Goal: Task Accomplishment & Management: Use online tool/utility

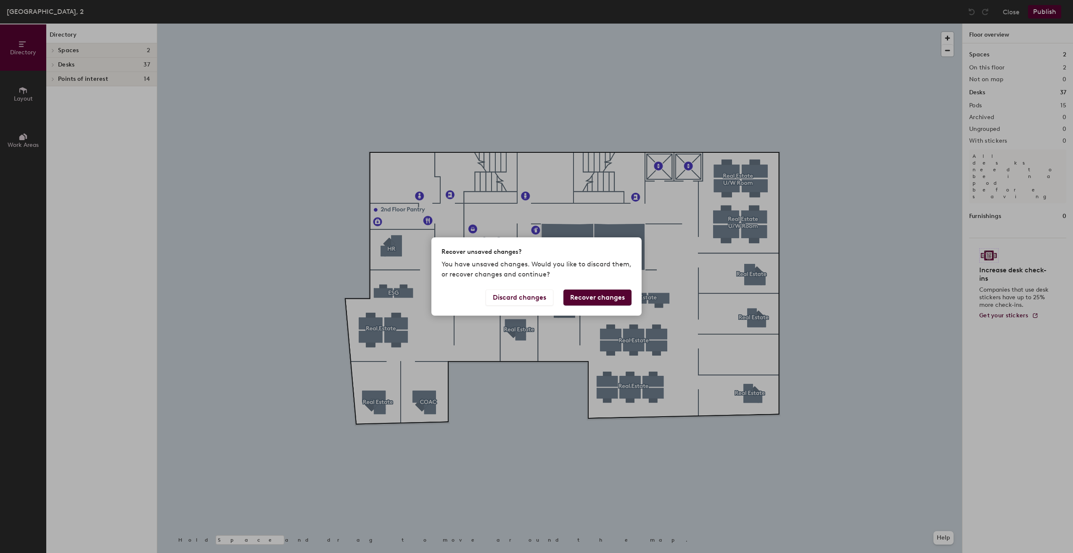
click at [587, 297] on button "Recover changes" at bounding box center [598, 297] width 68 height 16
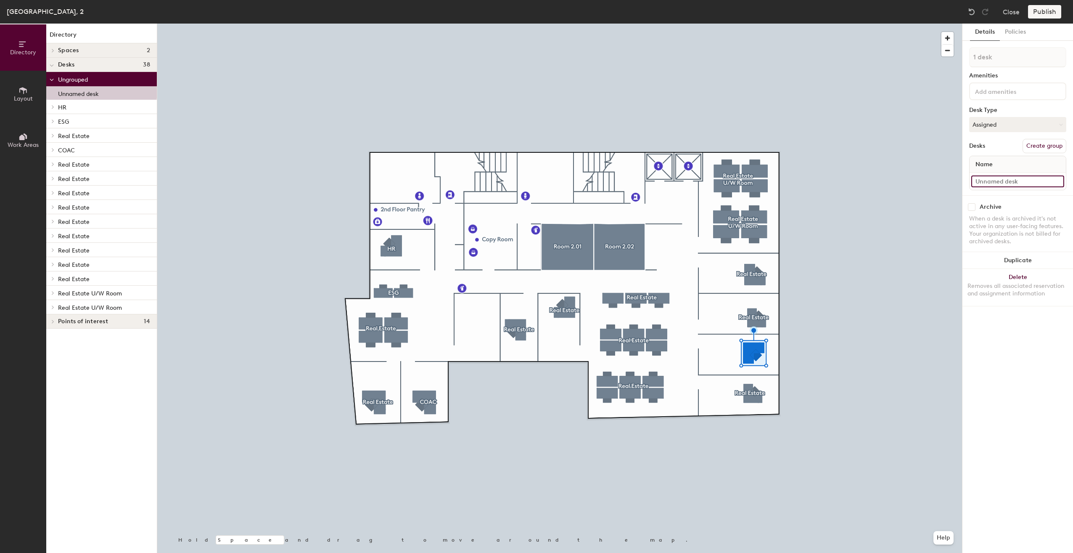
click at [1019, 181] on input at bounding box center [1018, 181] width 93 height 12
type input "Real Estate"
click at [1049, 148] on button "Create group" at bounding box center [1045, 146] width 44 height 14
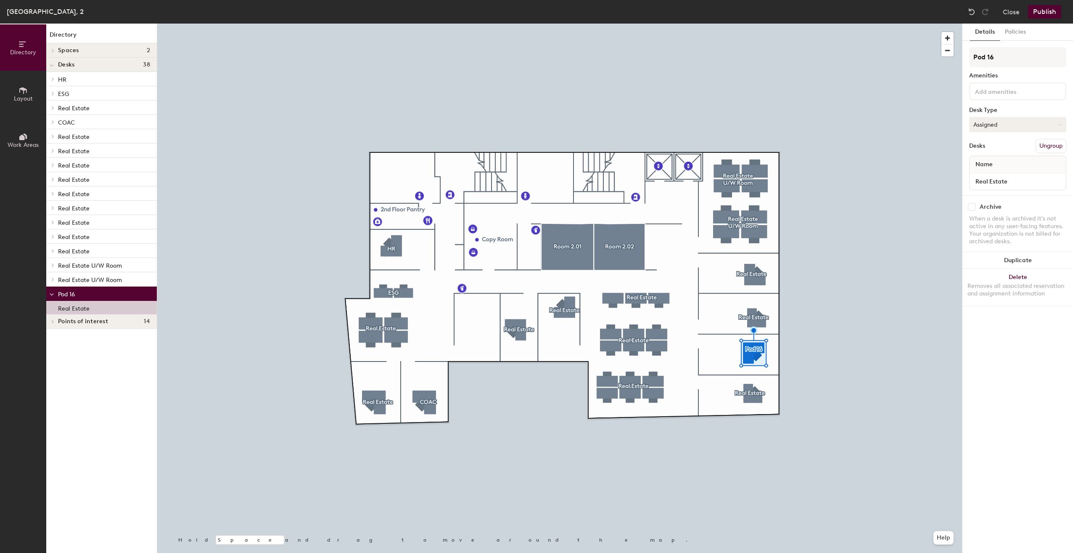
click at [989, 126] on button "Assigned" at bounding box center [1017, 124] width 97 height 15
click at [953, 63] on div "Directory Layout Work Areas Directory Spaces 2 Room 2.01 Room 2.02 Desks 38 HR …" at bounding box center [536, 288] width 1073 height 529
type input "Real Estate"
click at [1014, 181] on input "Real Estate" at bounding box center [1018, 181] width 93 height 12
type input "C"
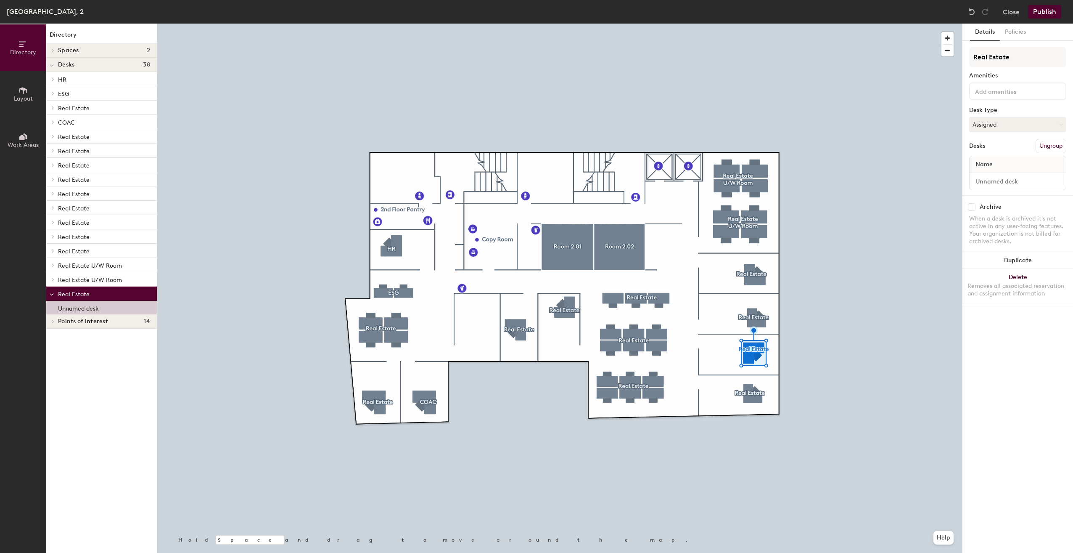
click at [1038, 10] on button "Publish" at bounding box center [1044, 11] width 33 height 13
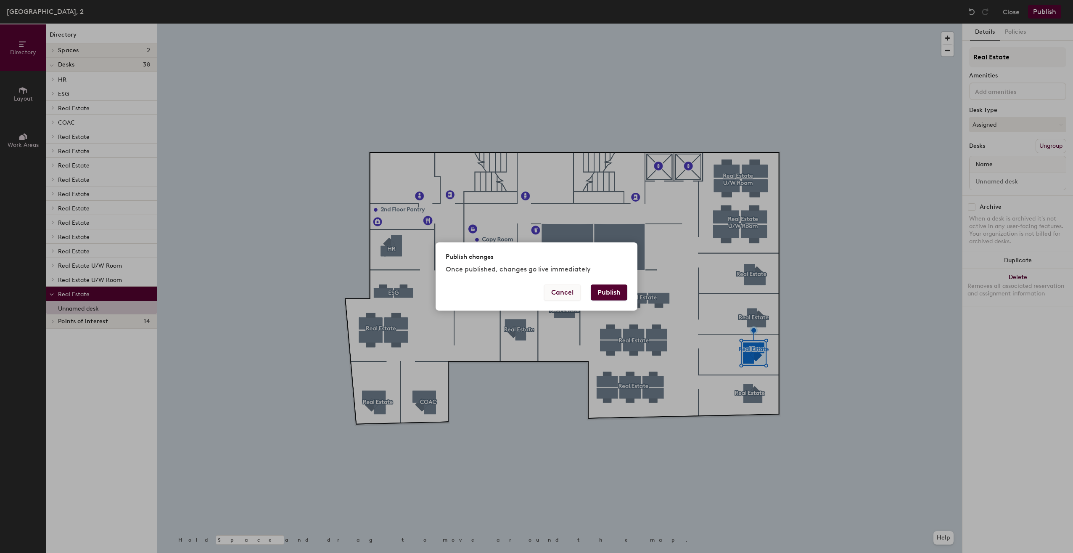
click at [557, 291] on button "Cancel" at bounding box center [562, 292] width 37 height 16
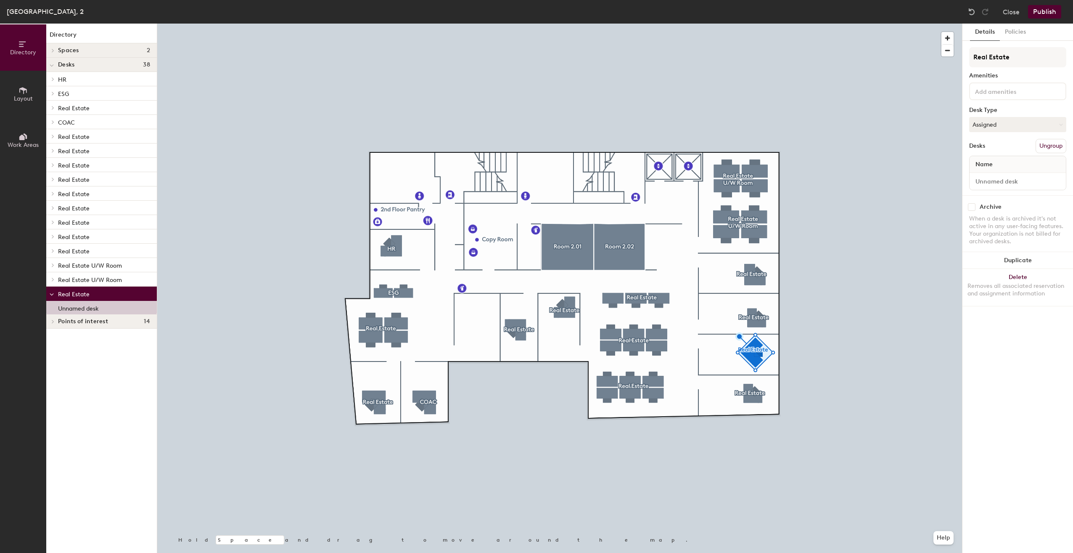
click at [1047, 12] on button "Publish" at bounding box center [1044, 11] width 33 height 13
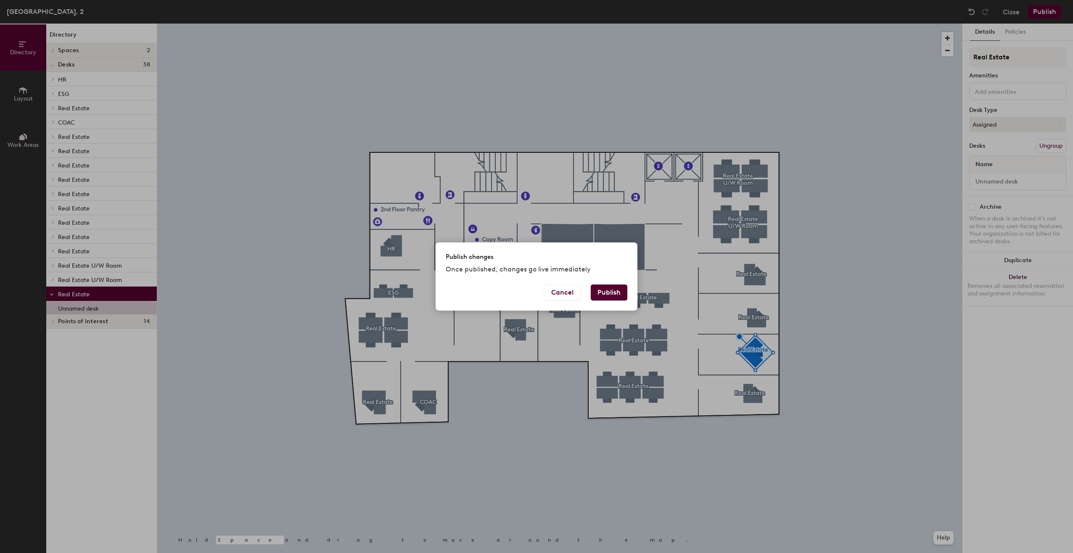
click at [612, 293] on button "Publish" at bounding box center [609, 292] width 37 height 16
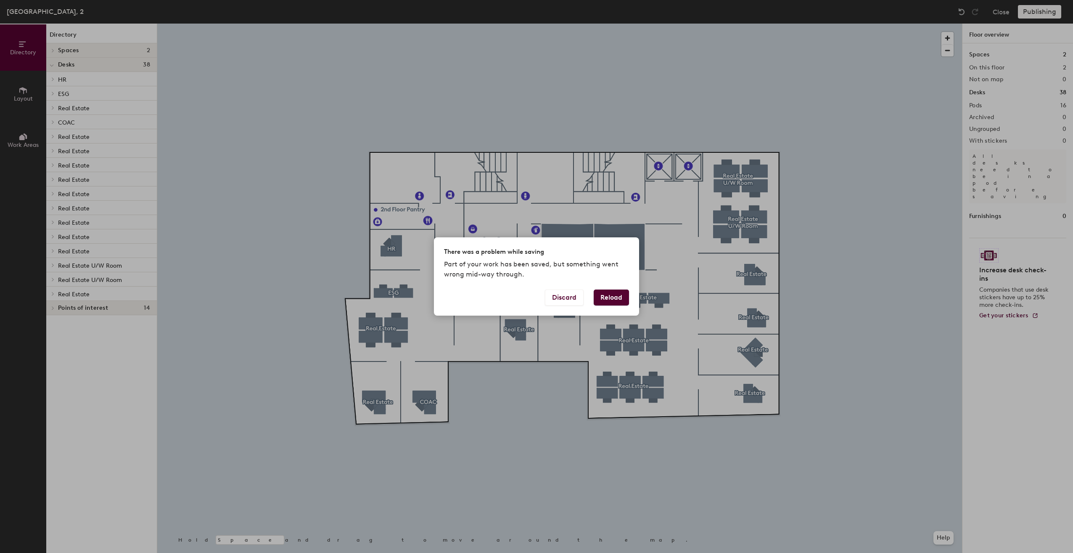
click at [616, 296] on button "Reload" at bounding box center [611, 297] width 35 height 16
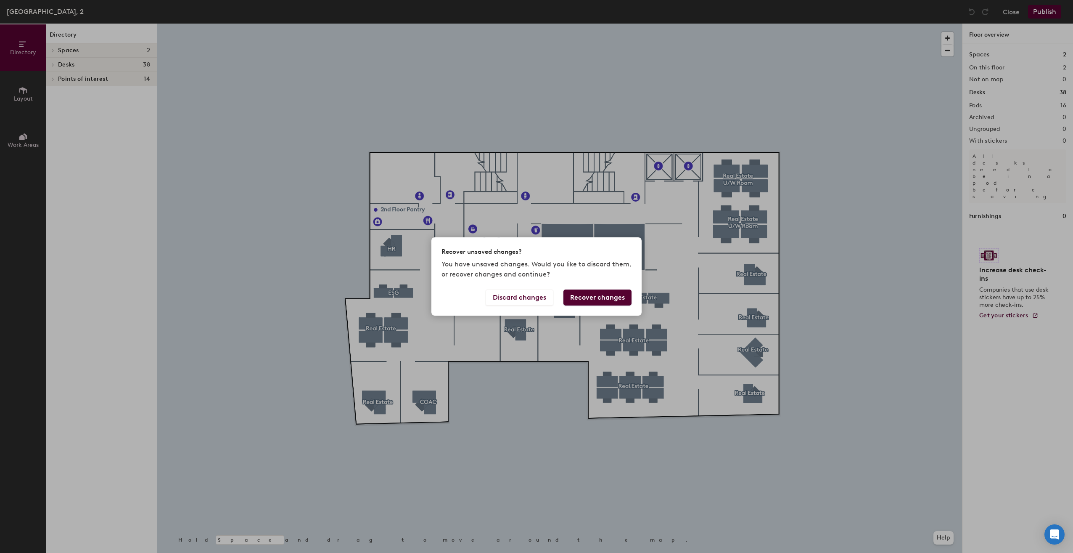
click at [583, 298] on button "Recover changes" at bounding box center [598, 297] width 68 height 16
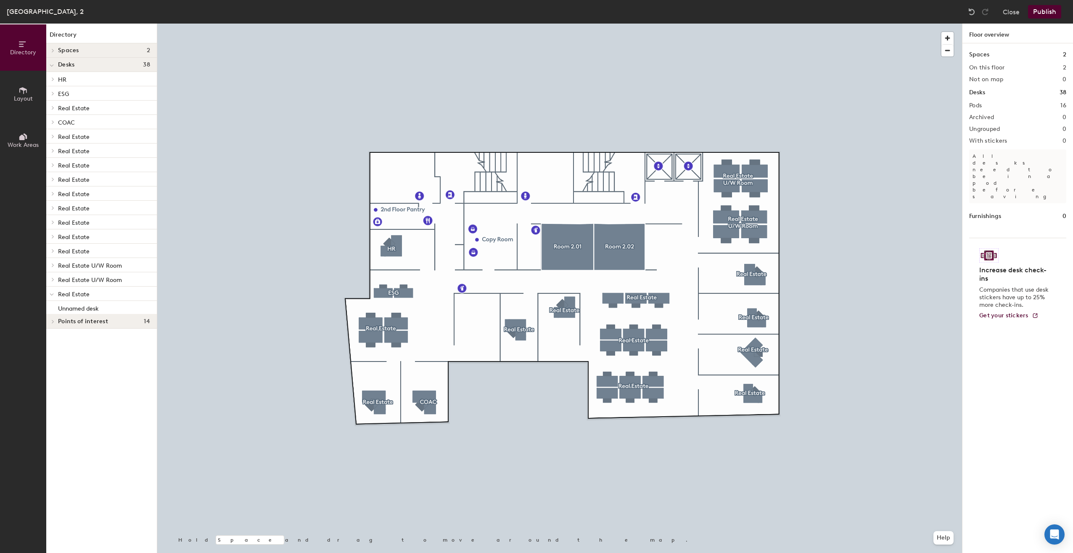
click at [27, 94] on icon at bounding box center [23, 90] width 9 height 9
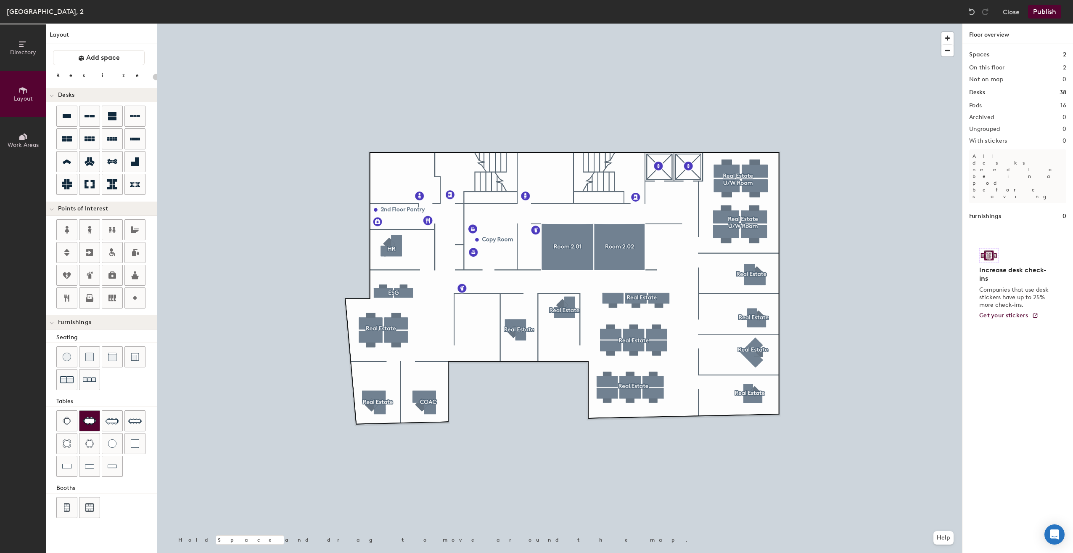
click at [91, 421] on img at bounding box center [89, 420] width 13 height 8
click at [477, 320] on div "Directory Layout Work Areas Layout Add space Resize Desks Points of Interest Fu…" at bounding box center [536, 288] width 1073 height 529
click at [485, 350] on span "Delete" at bounding box center [477, 354] width 29 height 14
click at [476, 327] on span "Delete" at bounding box center [477, 327] width 29 height 14
click at [479, 344] on span "Delete" at bounding box center [477, 346] width 29 height 14
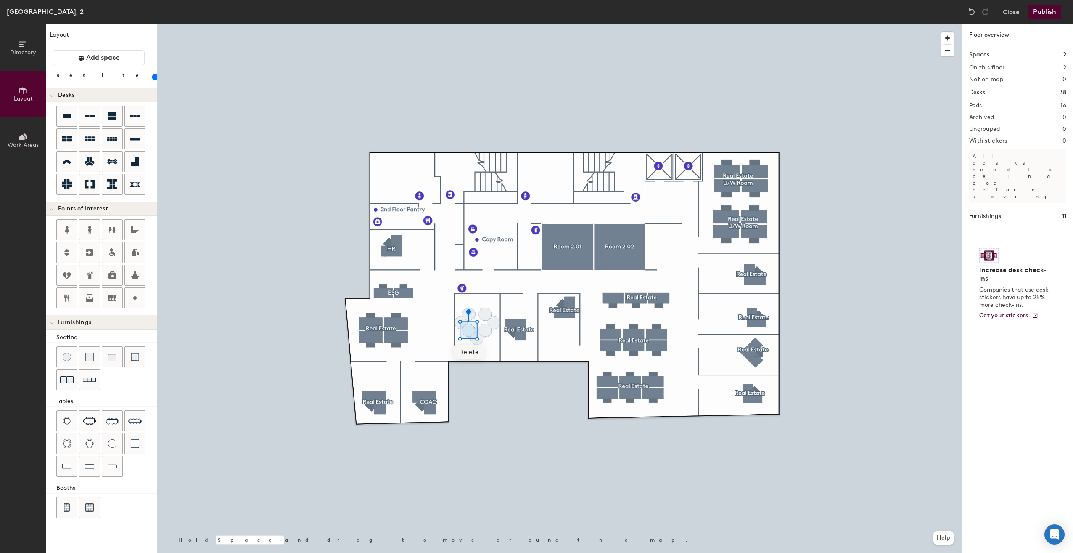
click at [474, 352] on span "Delete" at bounding box center [468, 352] width 29 height 14
click at [477, 357] on span "Delete" at bounding box center [477, 360] width 29 height 14
click at [479, 352] on span "Delete" at bounding box center [469, 352] width 29 height 14
click at [484, 351] on span "Delete" at bounding box center [485, 352] width 29 height 14
click at [483, 349] on span "Delete" at bounding box center [485, 352] width 29 height 14
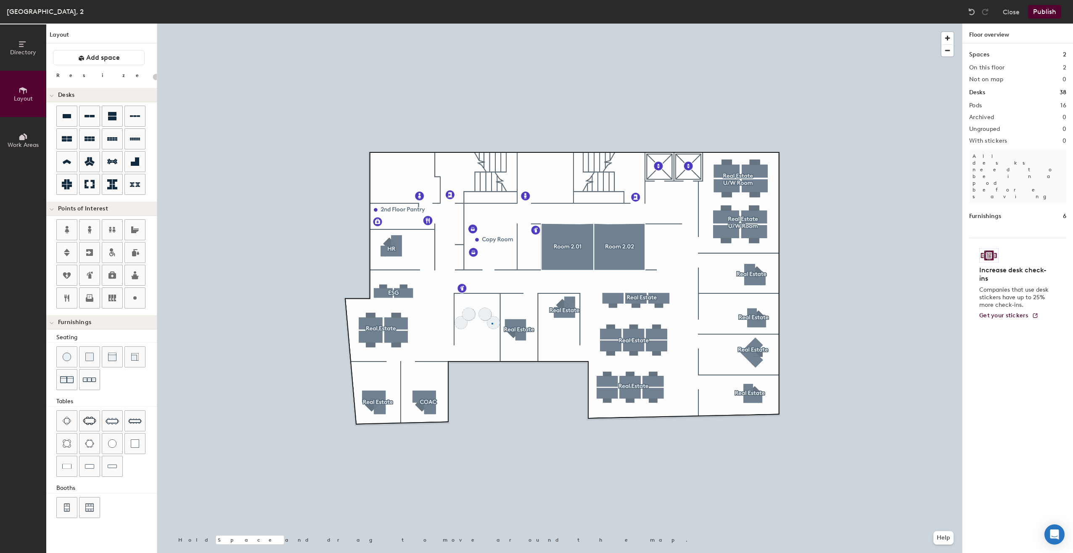
click at [492, 24] on div at bounding box center [559, 24] width 805 height 0
click at [489, 347] on span "Delete" at bounding box center [493, 344] width 29 height 14
click at [488, 337] on span "Delete" at bounding box center [485, 336] width 29 height 14
click at [473, 335] on span "Delete" at bounding box center [468, 336] width 29 height 14
click at [483, 337] on span "Delete" at bounding box center [485, 336] width 29 height 14
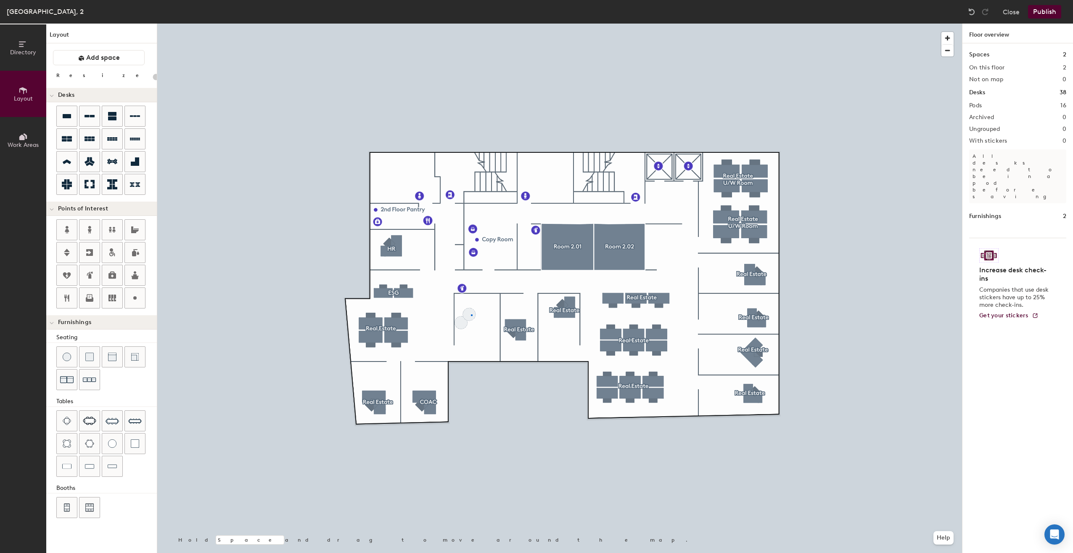
click at [471, 24] on div at bounding box center [559, 24] width 805 height 0
click at [469, 335] on span "Delete" at bounding box center [469, 336] width 29 height 14
click at [463, 343] on span "Delete" at bounding box center [461, 344] width 29 height 14
drag, startPoint x: 88, startPoint y: 424, endPoint x: 92, endPoint y: 418, distance: 6.3
click at [92, 418] on img at bounding box center [89, 420] width 13 height 8
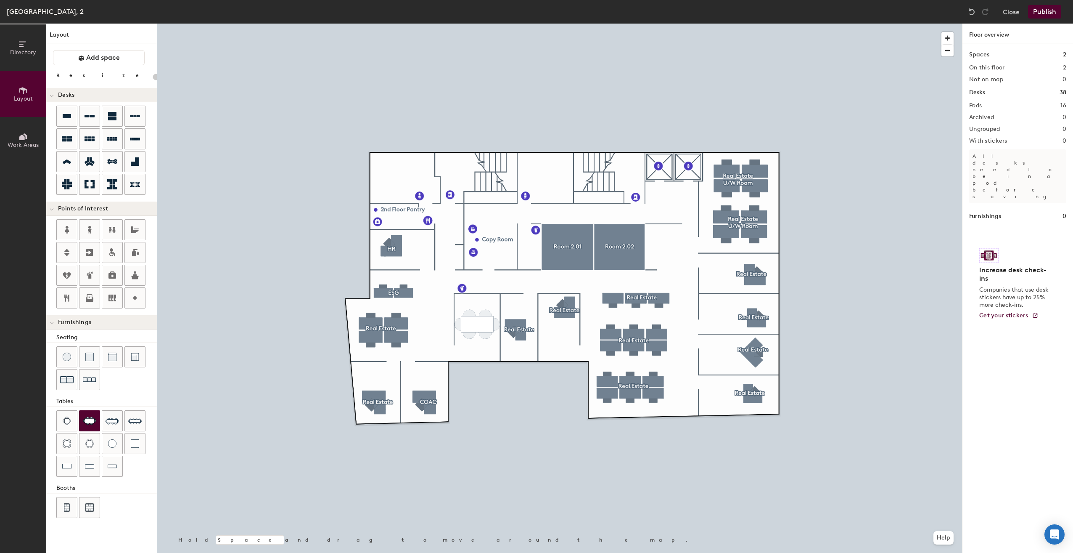
click at [477, 321] on div "Directory Layout Work Areas Layout Add space Resize Desks Points of Interest Fu…" at bounding box center [536, 288] width 1073 height 529
click at [477, 340] on span "Delete" at bounding box center [478, 341] width 29 height 14
click at [1038, 11] on button "Publish" at bounding box center [1044, 11] width 33 height 13
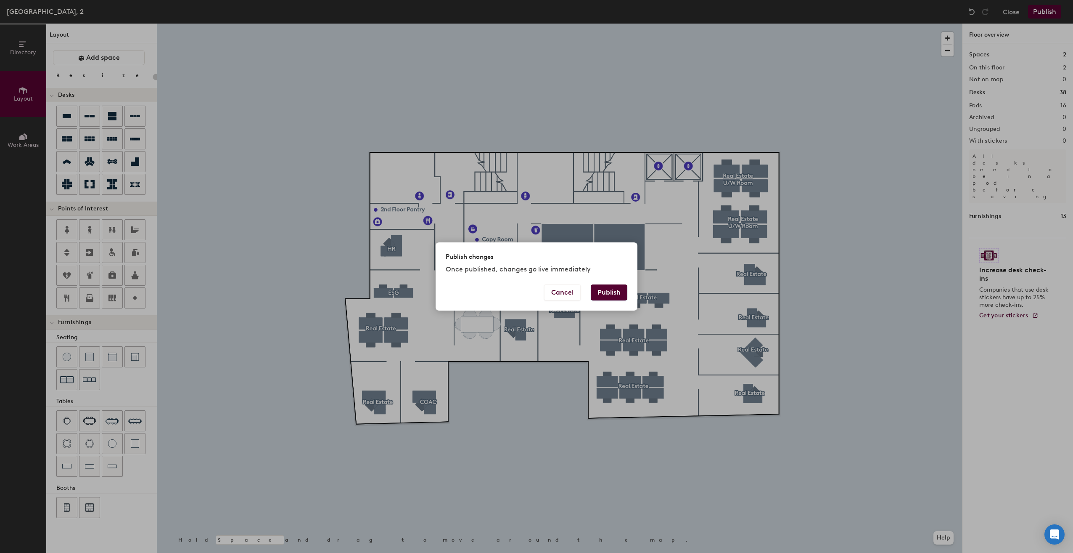
click at [618, 289] on button "Publish" at bounding box center [609, 292] width 37 height 16
type input "20"
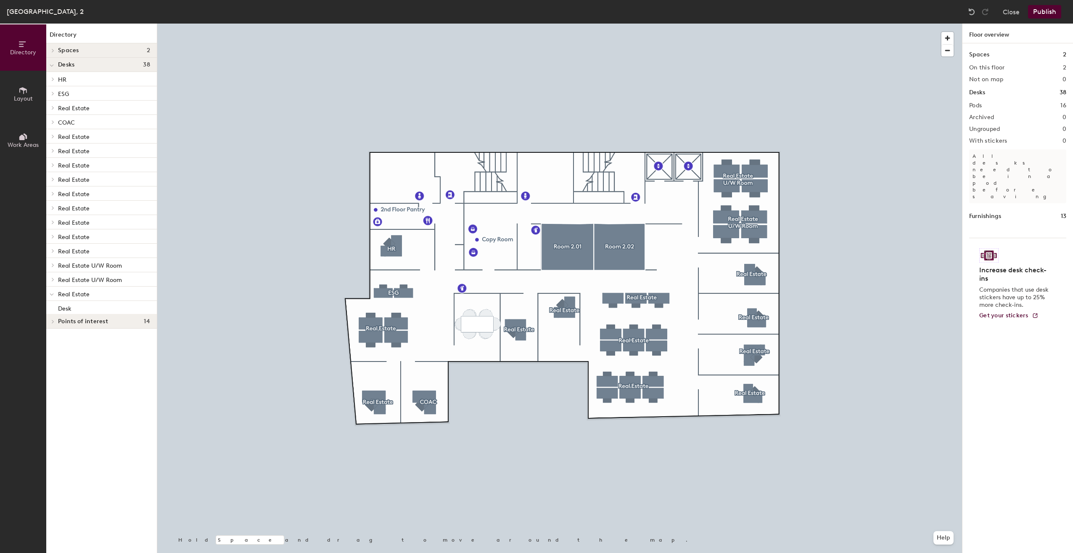
click at [17, 96] on span "Layout" at bounding box center [23, 98] width 19 height 7
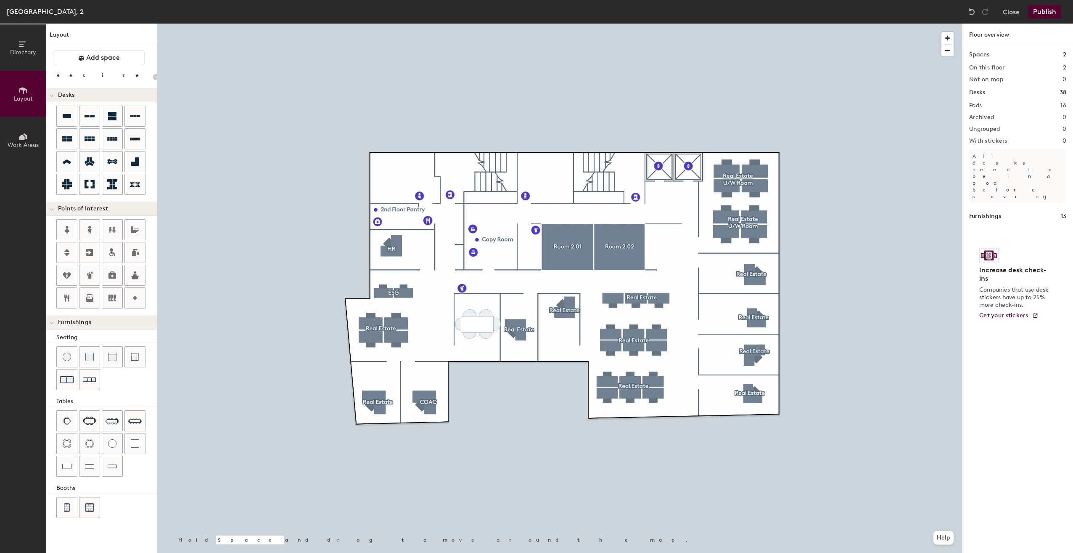
click at [28, 143] on span "Work Areas" at bounding box center [23, 144] width 31 height 7
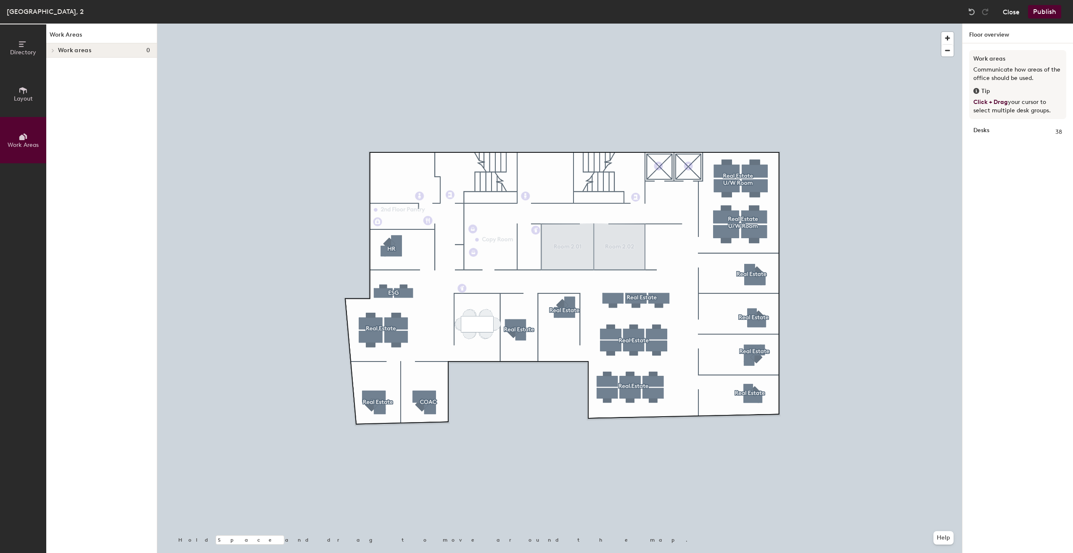
click at [1012, 8] on button "Close" at bounding box center [1011, 11] width 17 height 13
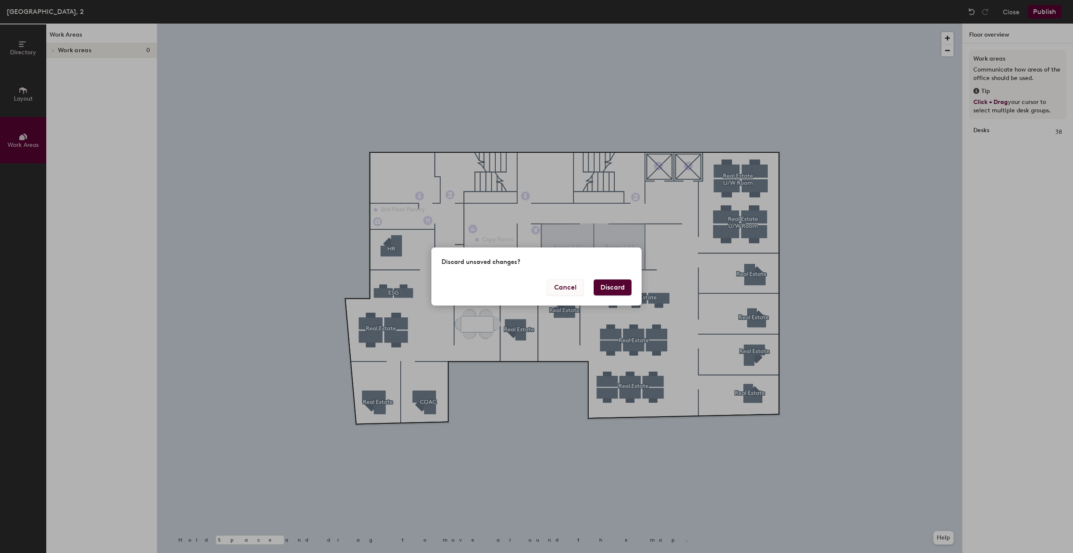
click at [570, 291] on button "Cancel" at bounding box center [565, 287] width 37 height 16
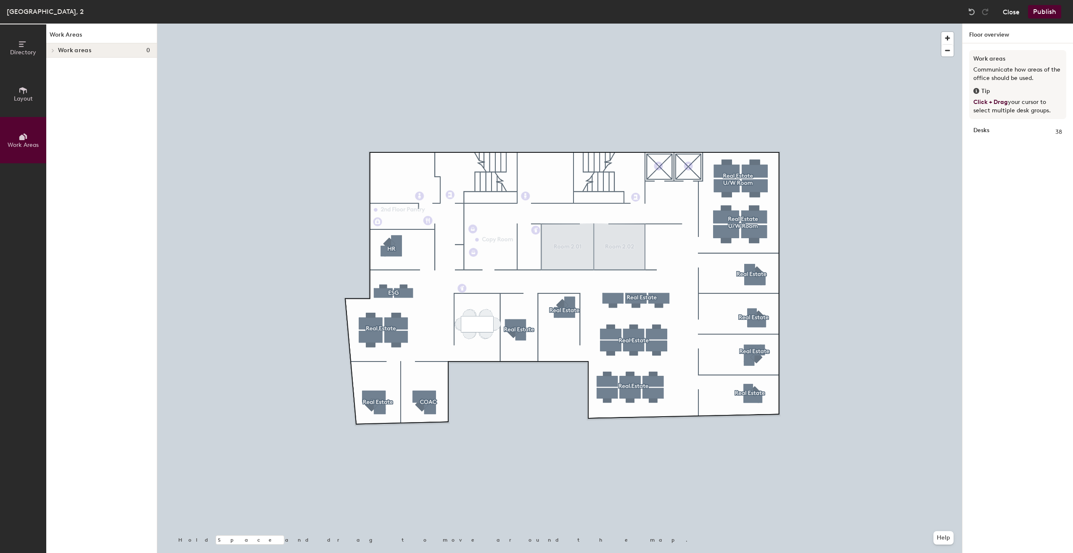
click at [1011, 12] on button "Close" at bounding box center [1011, 11] width 17 height 13
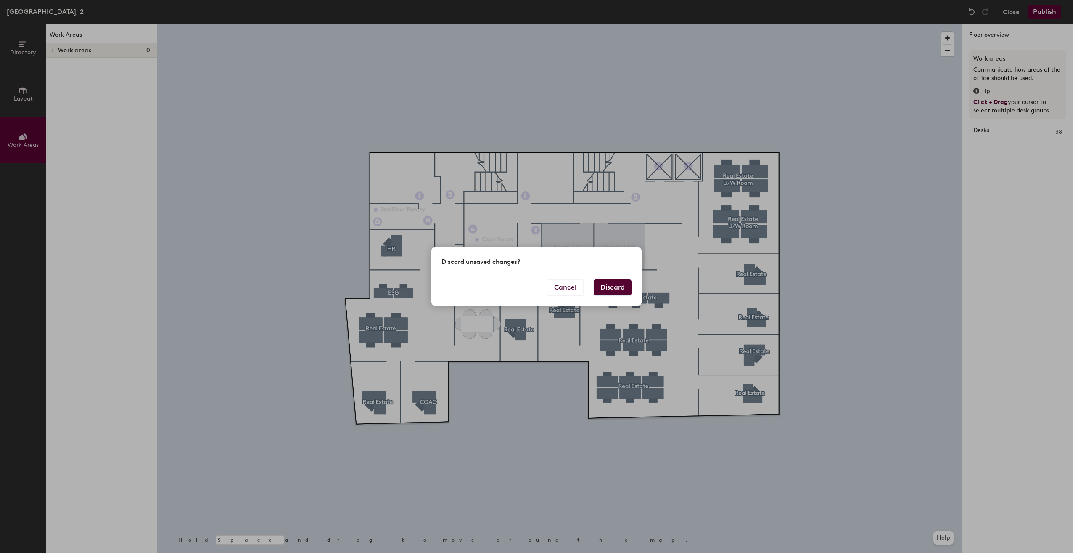
drag, startPoint x: 626, startPoint y: 282, endPoint x: 621, endPoint y: 285, distance: 5.6
click at [621, 285] on button "Discard" at bounding box center [613, 287] width 38 height 16
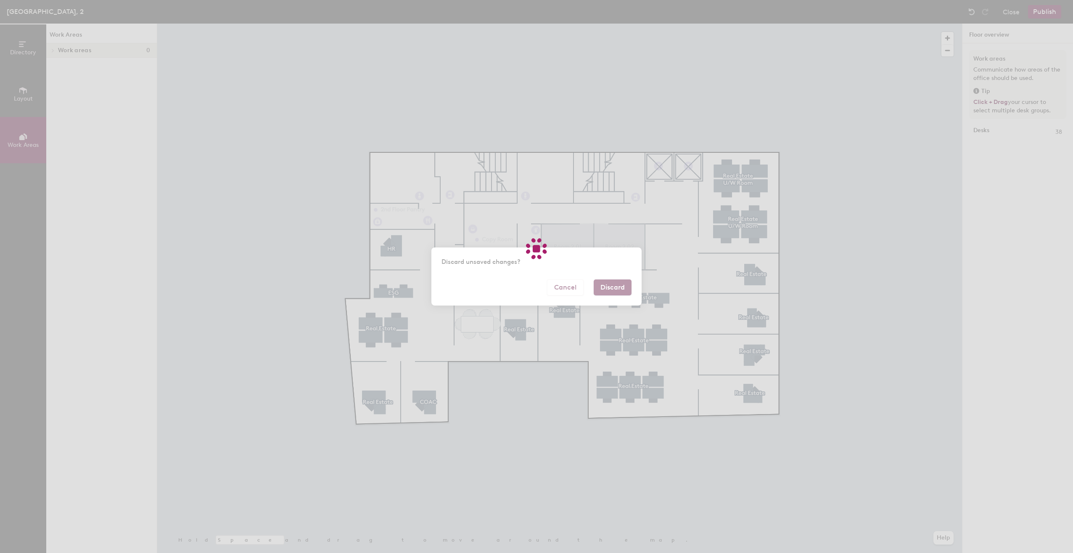
click at [621, 285] on div at bounding box center [536, 276] width 1073 height 553
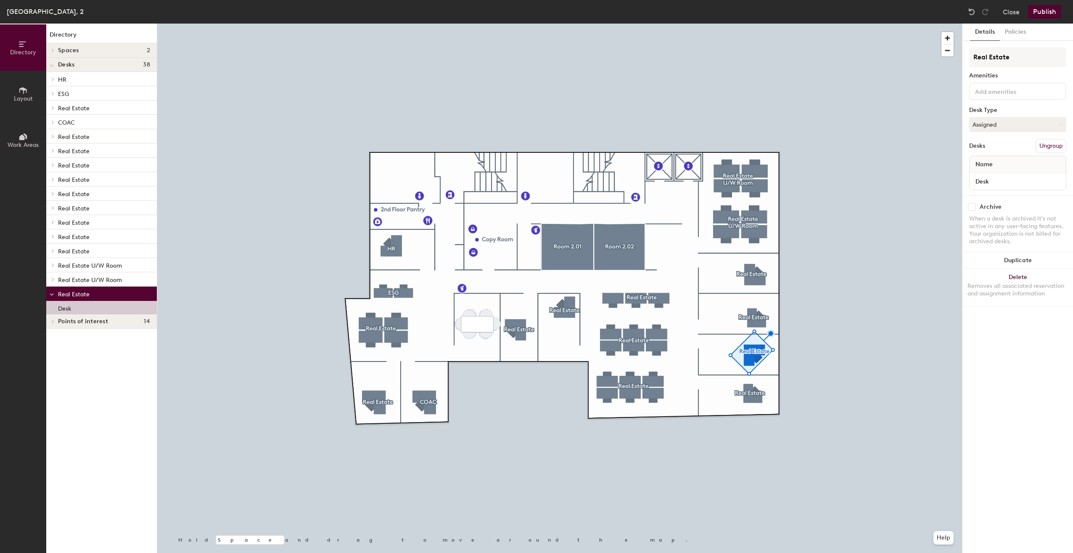
click at [1043, 15] on button "Publish" at bounding box center [1044, 11] width 33 height 13
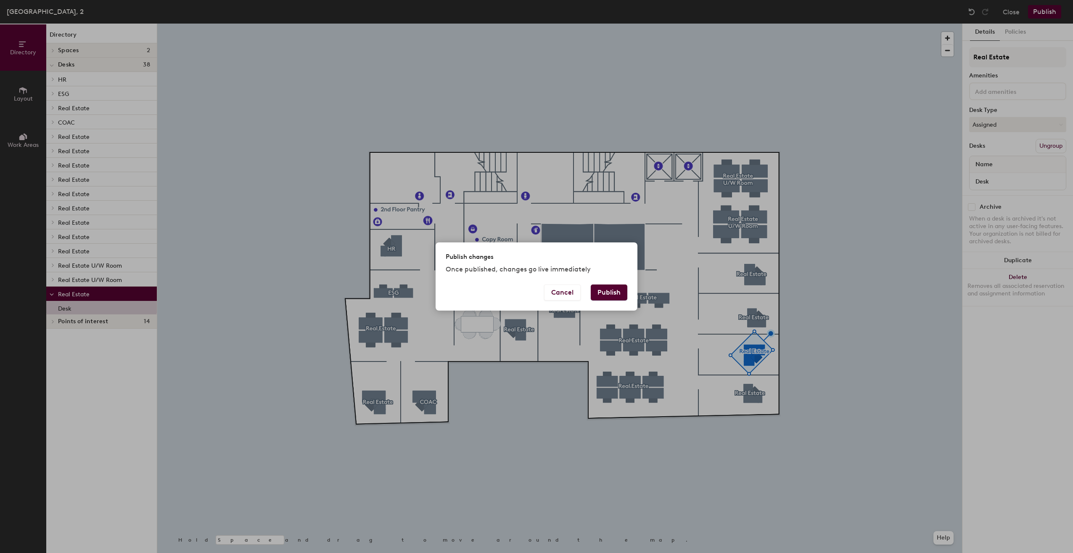
click at [617, 292] on button "Publish" at bounding box center [609, 292] width 37 height 16
